Goal: Task Accomplishment & Management: Manage account settings

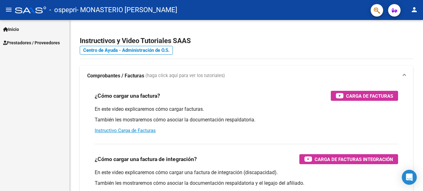
click at [21, 45] on span "Prestadores / Proveedores" at bounding box center [31, 42] width 57 height 7
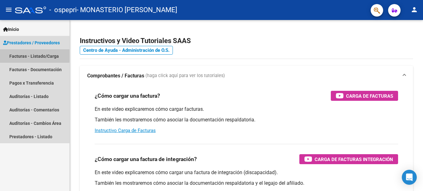
click at [25, 53] on link "Facturas - Listado/Carga" at bounding box center [34, 55] width 69 height 13
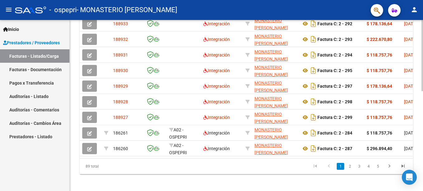
scroll to position [0, 46]
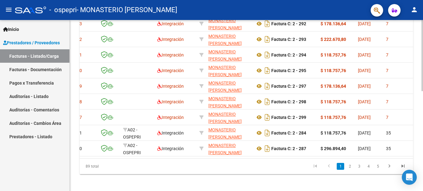
drag, startPoint x: 182, startPoint y: 163, endPoint x: 240, endPoint y: 159, distance: 58.4
click at [240, 158] on datatable-body "188934 Integración MONASTERIO [PERSON_NAME] 27362246607 Factura C: 2 - 291 $ 23…" at bounding box center [246, 78] width 333 height 160
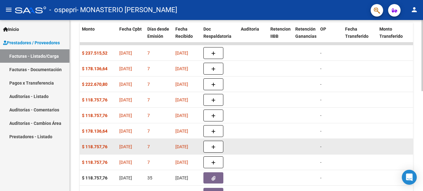
scroll to position [201, 0]
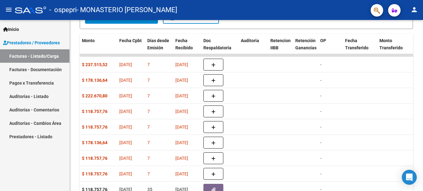
drag, startPoint x: 191, startPoint y: 190, endPoint x: 206, endPoint y: 191, distance: 15.0
click at [206, 190] on html "menu - ospepri - MONASTERIO [PERSON_NAME] person Inicio Instructivos Contacto O…" at bounding box center [211, 95] width 423 height 191
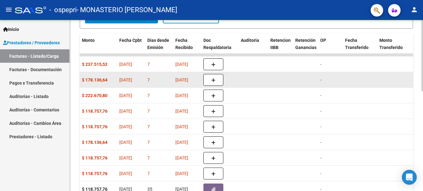
drag, startPoint x: 206, startPoint y: 191, endPoint x: 292, endPoint y: 74, distance: 144.7
click at [292, 74] on datatable-body-cell at bounding box center [280, 79] width 25 height 15
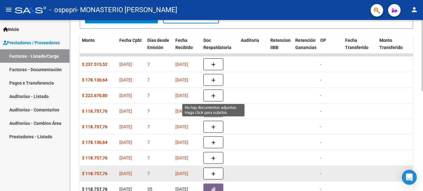
scroll to position [238, 0]
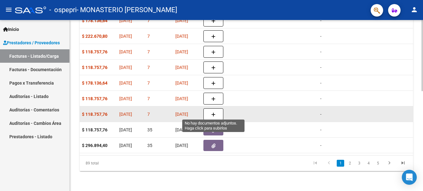
click at [213, 113] on icon "button" at bounding box center [213, 114] width 4 height 5
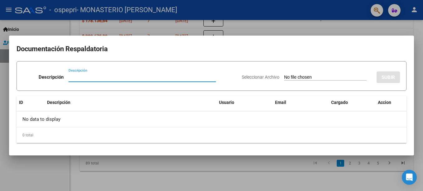
click at [385, 30] on div at bounding box center [211, 95] width 423 height 191
